Goal: Entertainment & Leisure: Consume media (video, audio)

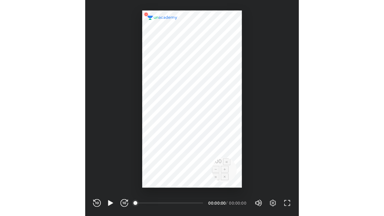
scroll to position [199, 197]
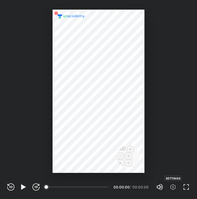
click at [175, 189] on icon "button" at bounding box center [172, 186] width 7 height 7
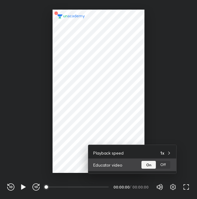
click at [166, 169] on div "Off" at bounding box center [163, 165] width 14 height 8
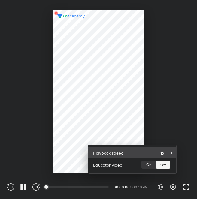
click at [170, 151] on icon at bounding box center [171, 153] width 5 height 5
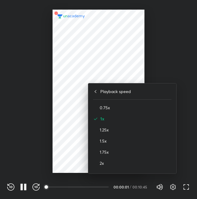
click at [186, 158] on div at bounding box center [98, 99] width 197 height 199
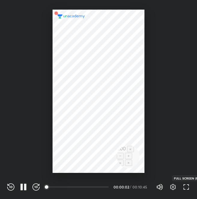
click at [185, 185] on icon "button" at bounding box center [186, 186] width 7 height 7
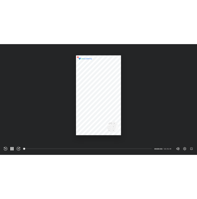
scroll to position [216, 384]
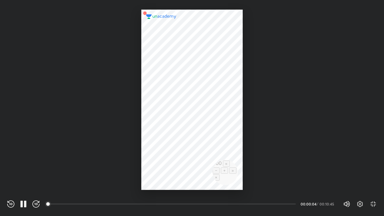
click at [197, 166] on div at bounding box center [191, 100] width 101 height 180
drag, startPoint x: 221, startPoint y: 166, endPoint x: 226, endPoint y: 164, distance: 5.9
click at [197, 166] on div at bounding box center [191, 100] width 101 height 180
drag, startPoint x: 223, startPoint y: 168, endPoint x: 232, endPoint y: 155, distance: 15.6
click at [197, 155] on div at bounding box center [191, 100] width 101 height 180
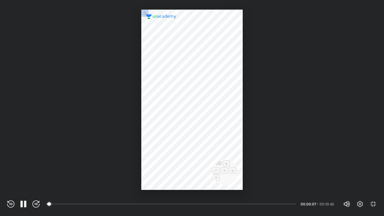
drag, startPoint x: 222, startPoint y: 169, endPoint x: 257, endPoint y: 157, distance: 37.0
click at [197, 155] on div at bounding box center [192, 95] width 384 height 190
click at [197, 199] on icon "button" at bounding box center [373, 204] width 7 height 7
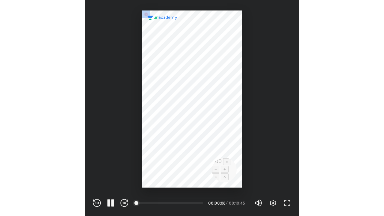
scroll to position [199, 197]
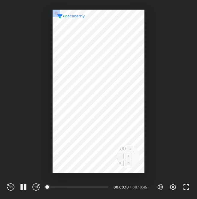
click at [128, 154] on div at bounding box center [99, 91] width 92 height 163
click at [154, 50] on div at bounding box center [98, 86] width 197 height 173
click at [126, 152] on div at bounding box center [99, 91] width 92 height 163
click at [171, 187] on icon "button" at bounding box center [172, 186] width 7 height 7
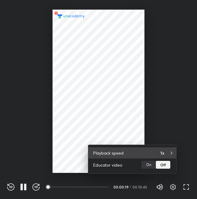
click at [168, 152] on div "1x" at bounding box center [165, 153] width 11 height 6
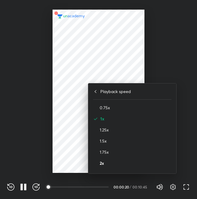
click at [102, 164] on h4 "2x" at bounding box center [136, 163] width 72 height 6
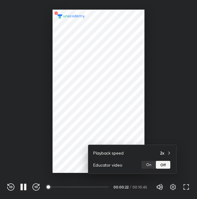
click at [167, 121] on div at bounding box center [98, 99] width 197 height 199
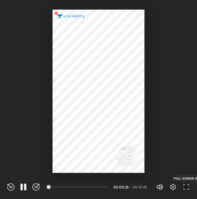
click at [184, 189] on icon "button" at bounding box center [186, 186] width 7 height 7
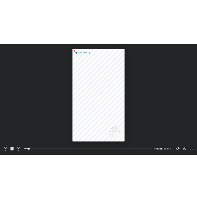
scroll to position [216, 384]
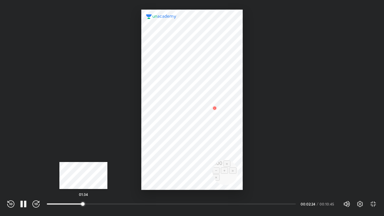
click at [83, 199] on div at bounding box center [82, 204] width 5 height 5
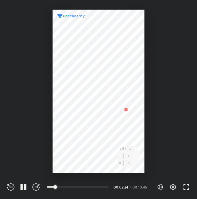
scroll to position [199, 197]
